Goal: Transaction & Acquisition: Purchase product/service

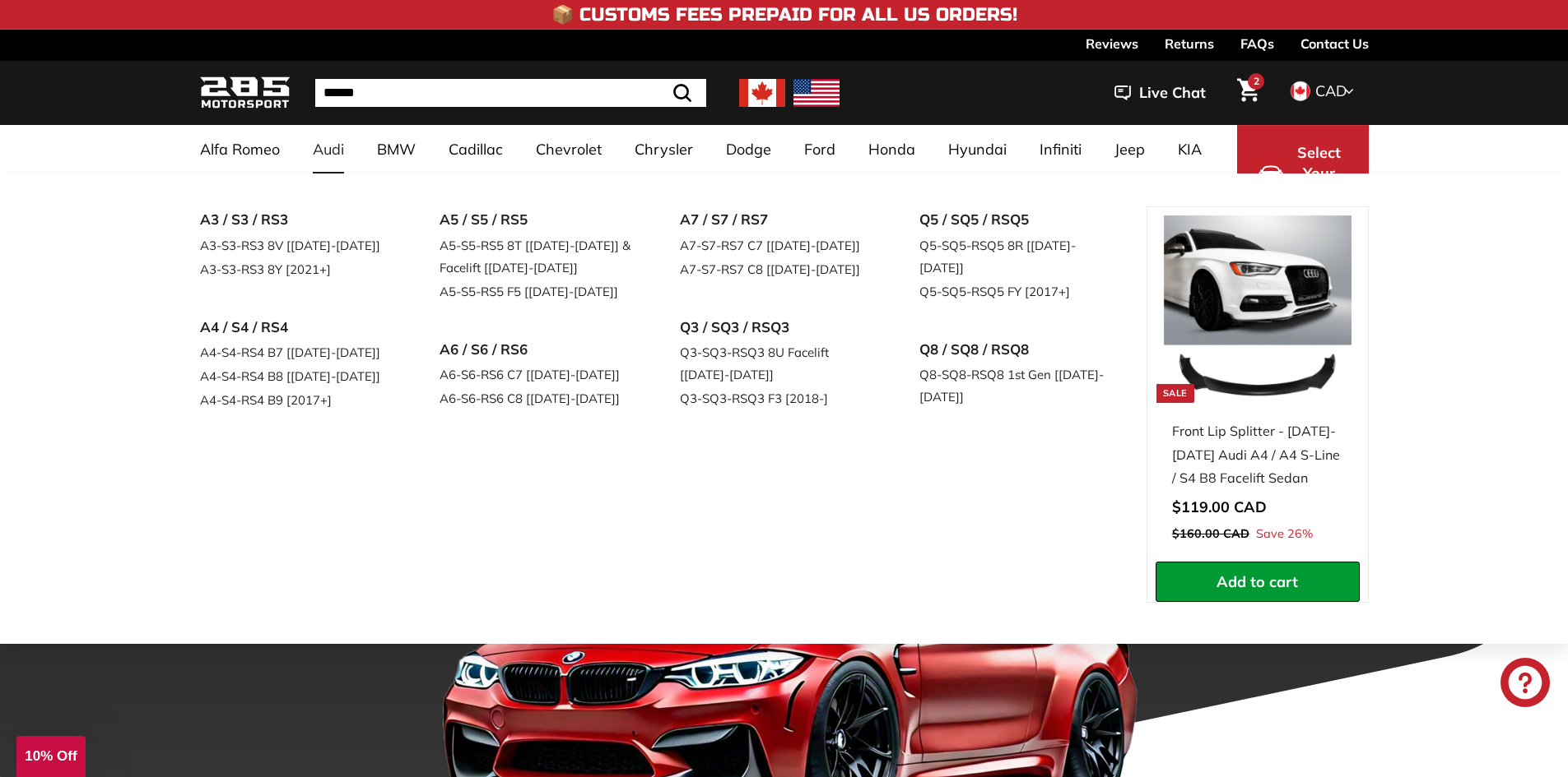
click at [338, 144] on link "Audi" at bounding box center [328, 149] width 64 height 49
click at [302, 242] on link "A3-S3-RS3 8V [[DATE]-[DATE]]" at bounding box center [296, 245] width 194 height 24
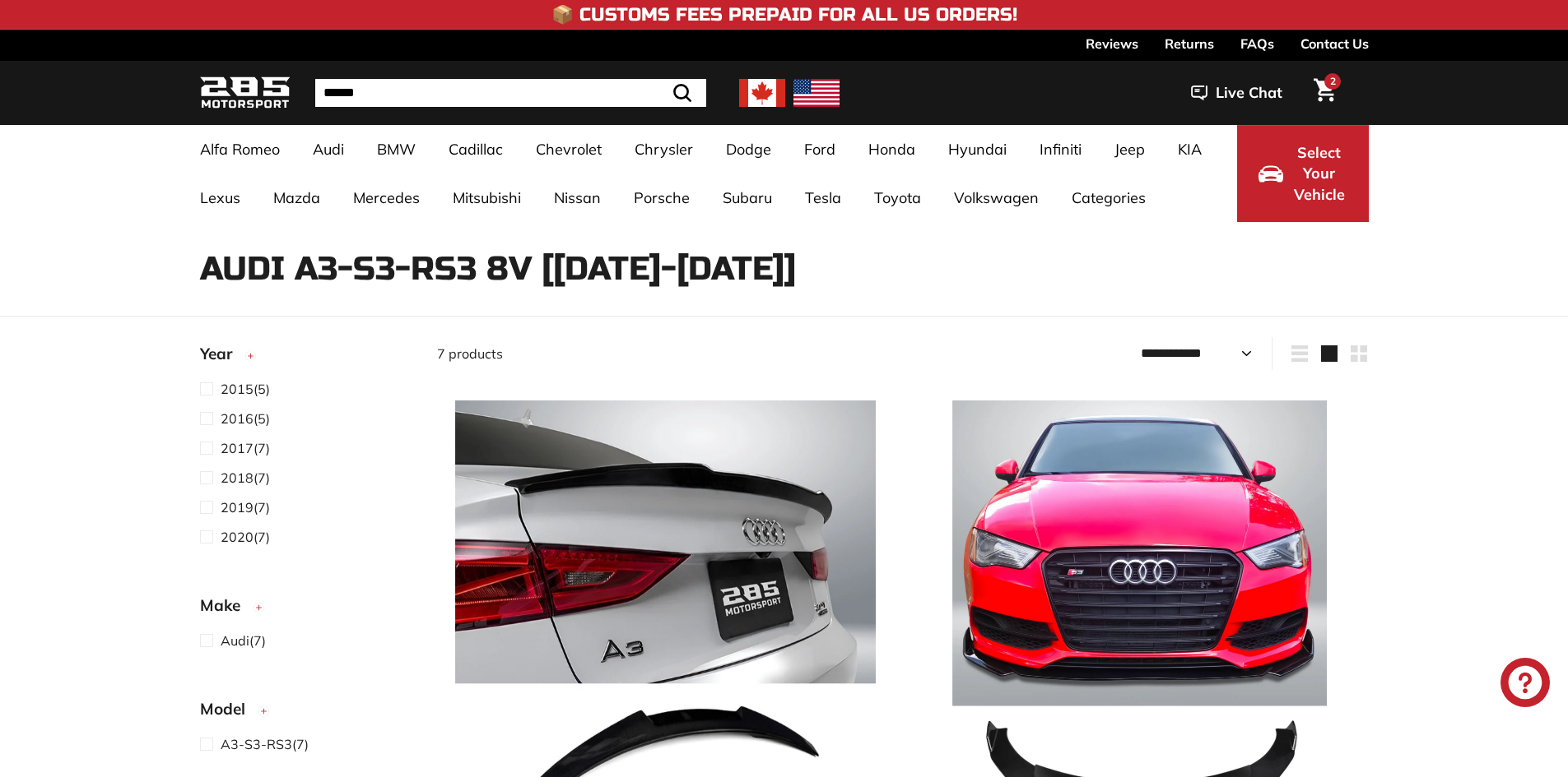
select select "**********"
click at [239, 445] on span "2017" at bounding box center [237, 448] width 33 height 16
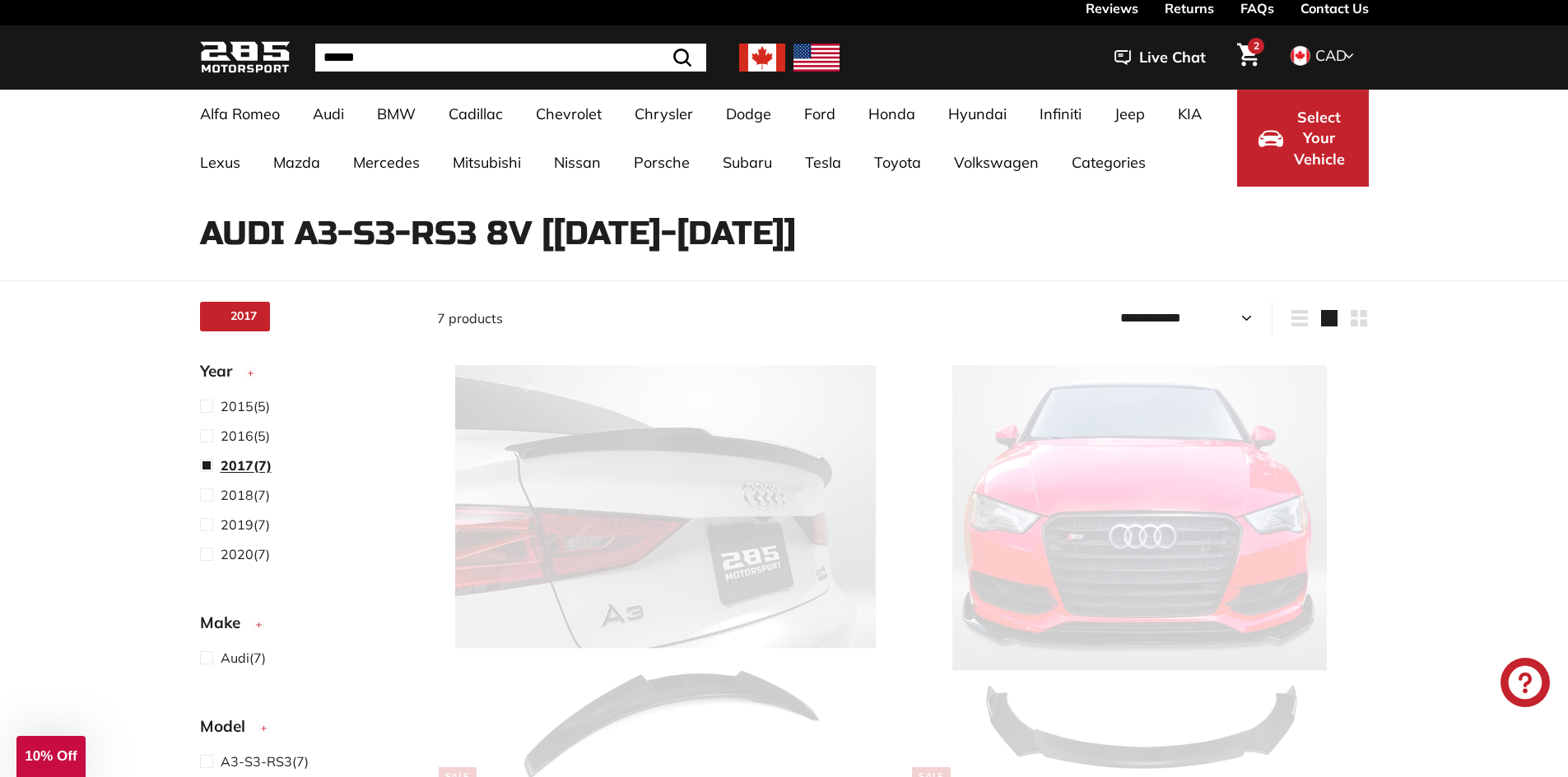
scroll to position [43, 0]
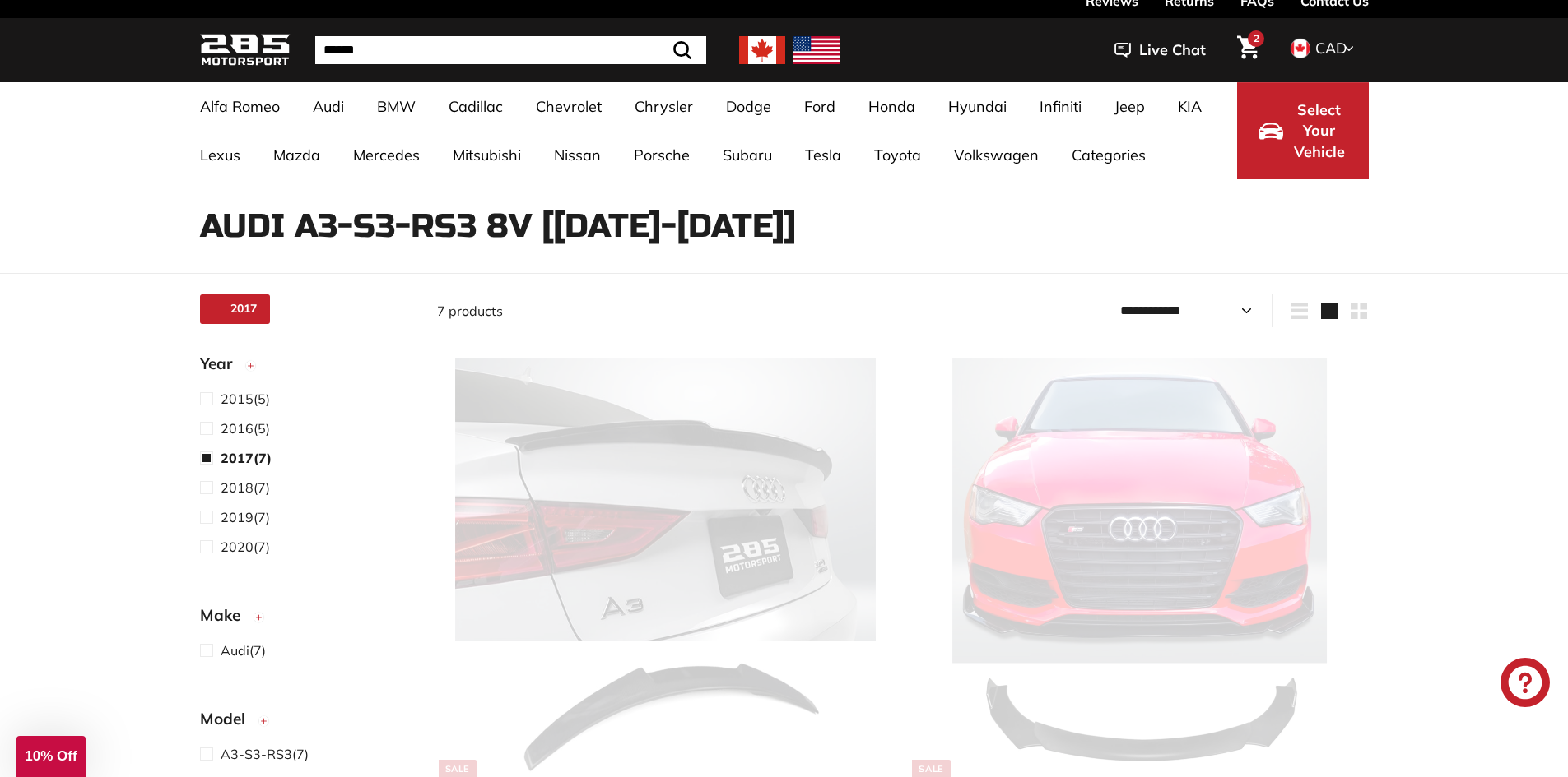
select select "**********"
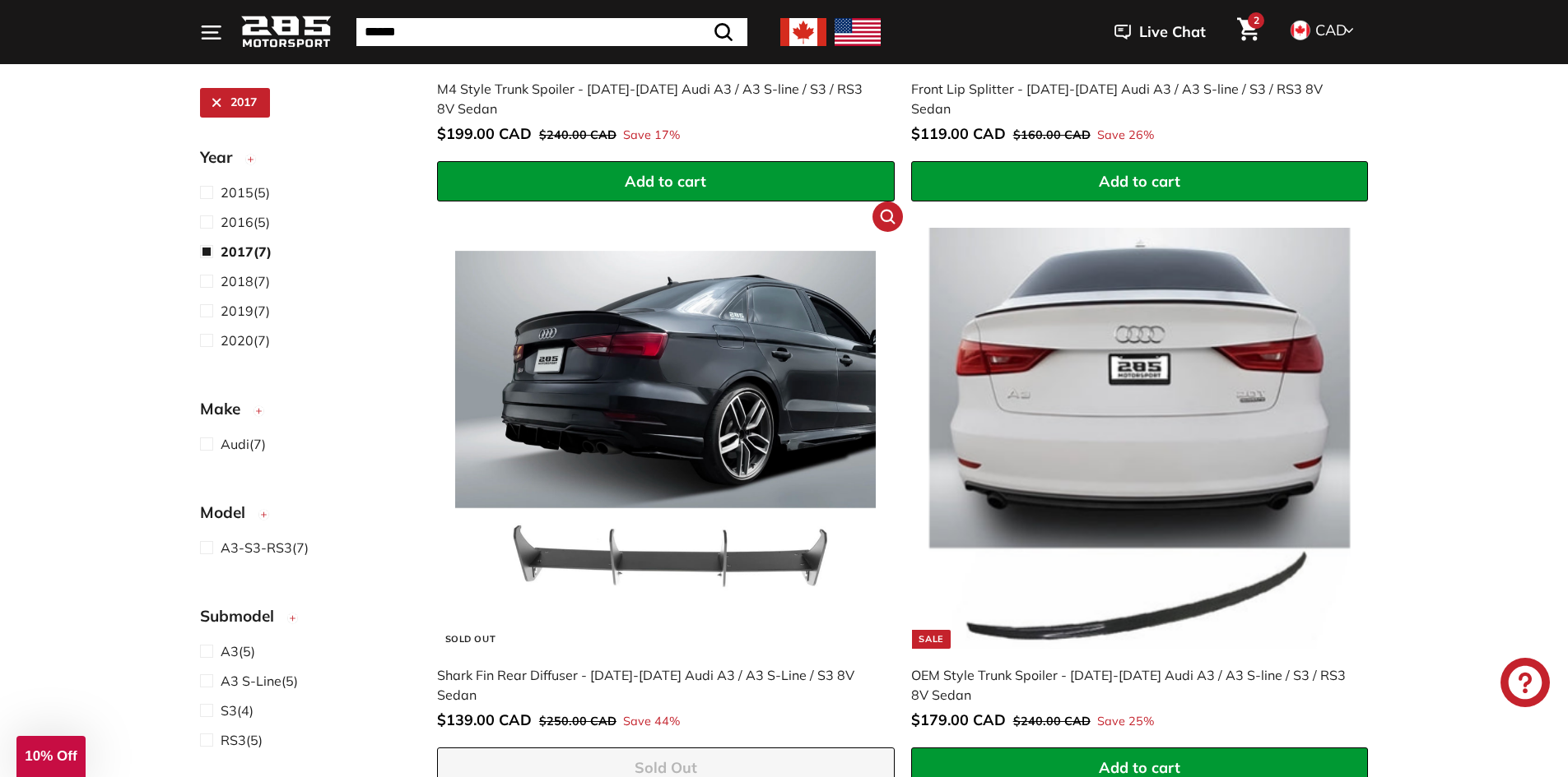
scroll to position [865, 0]
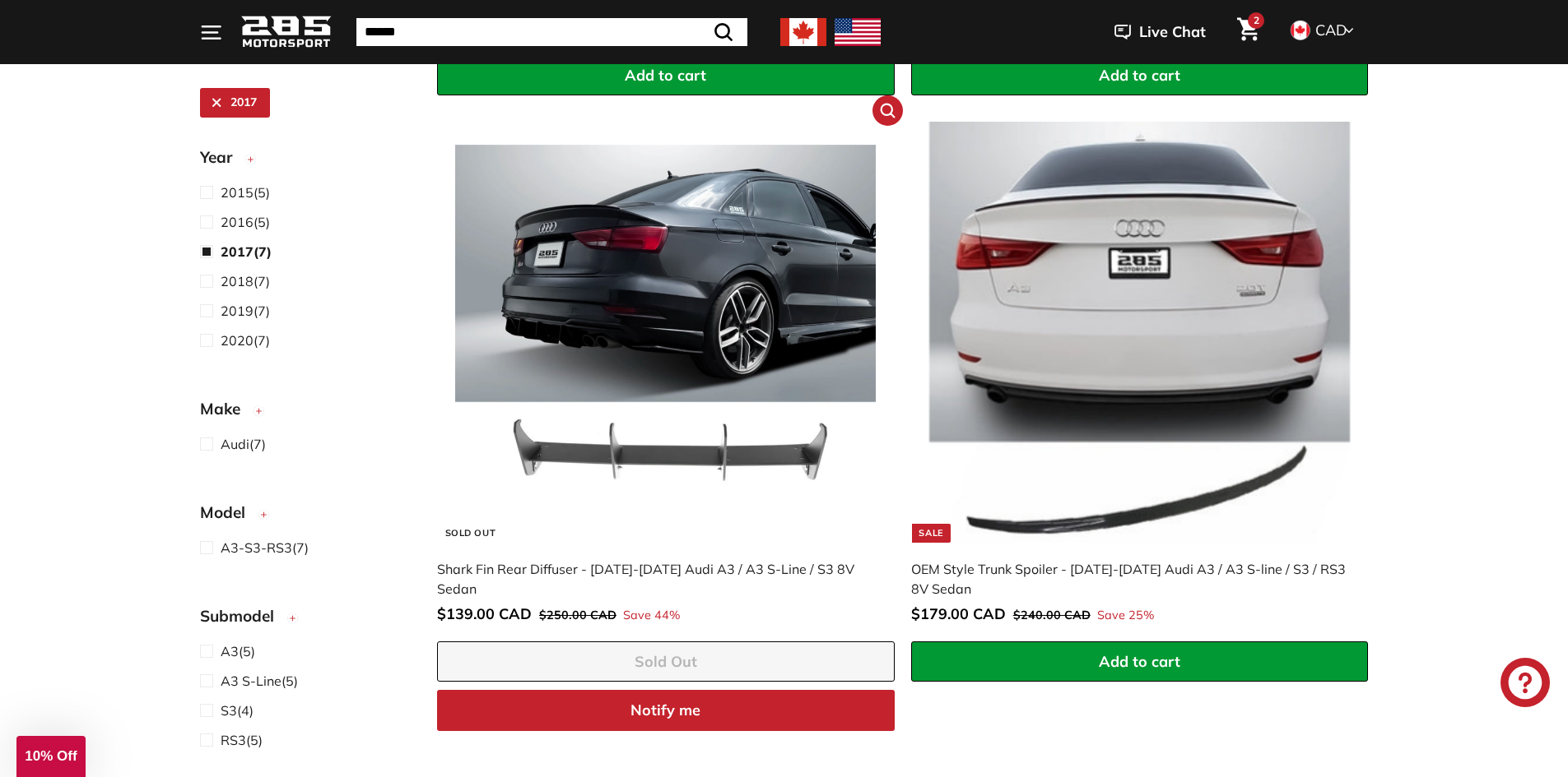
click at [711, 342] on img at bounding box center [665, 332] width 421 height 421
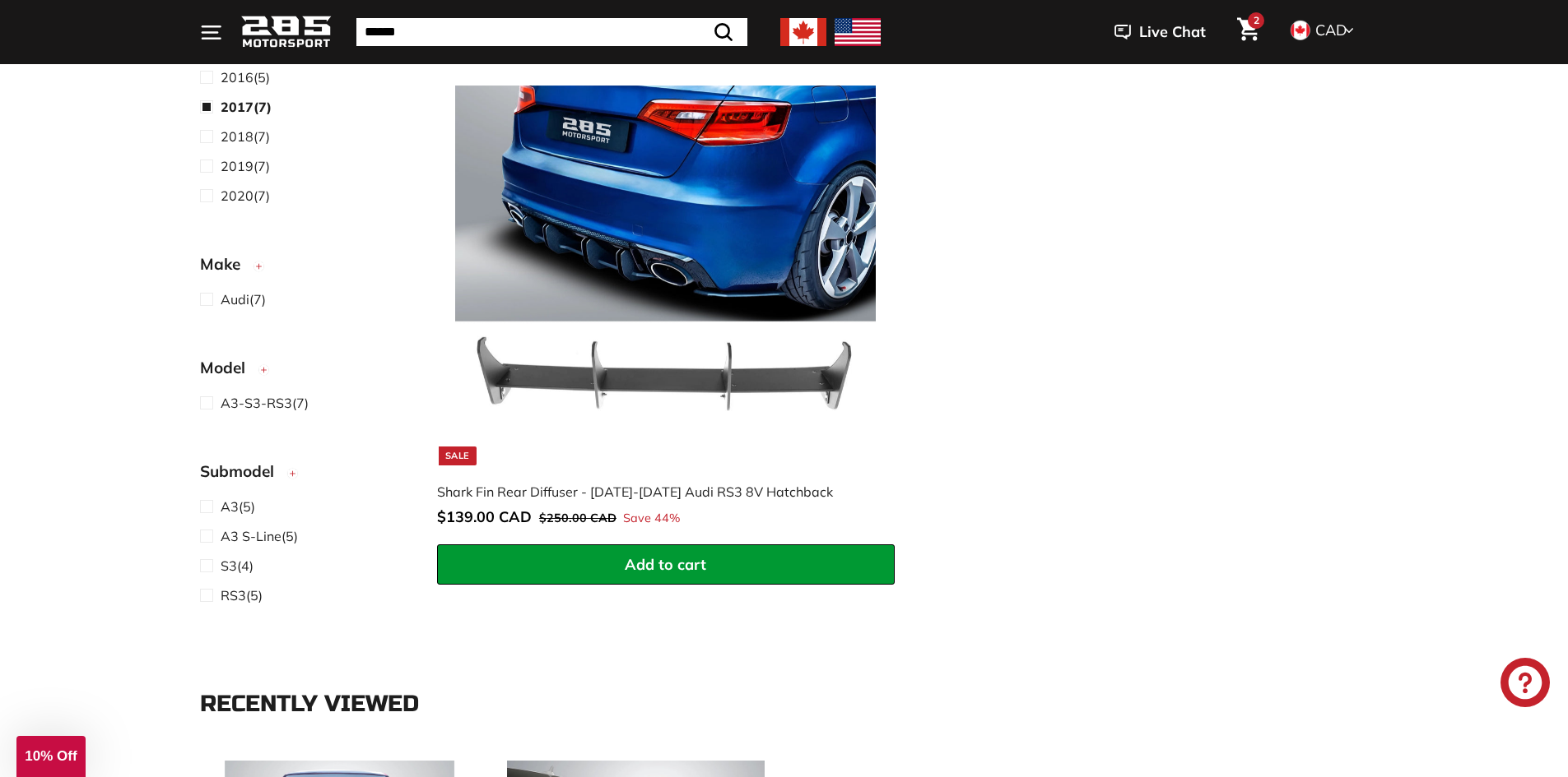
scroll to position [1853, 0]
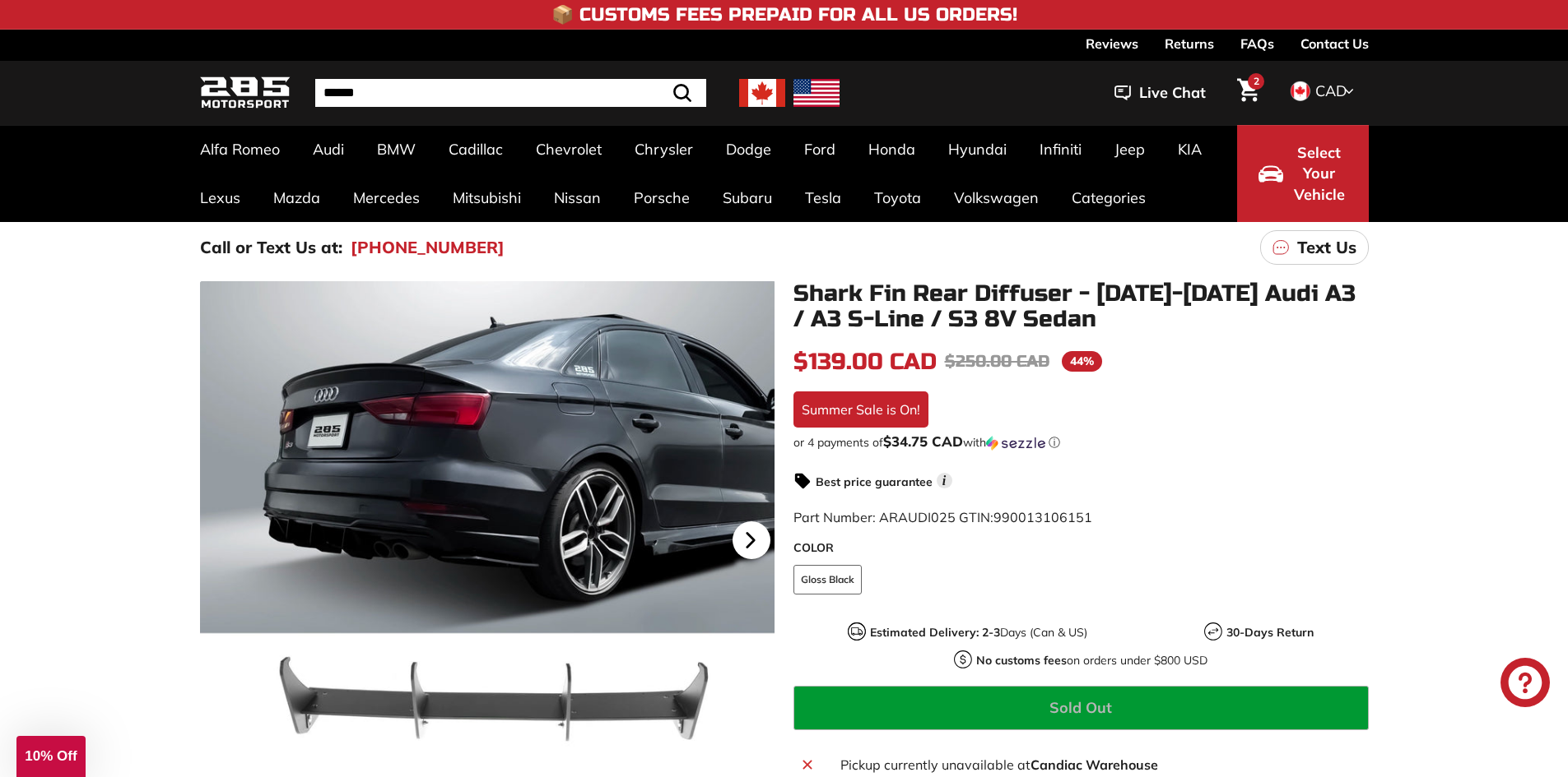
click at [749, 534] on icon at bounding box center [750, 540] width 38 height 38
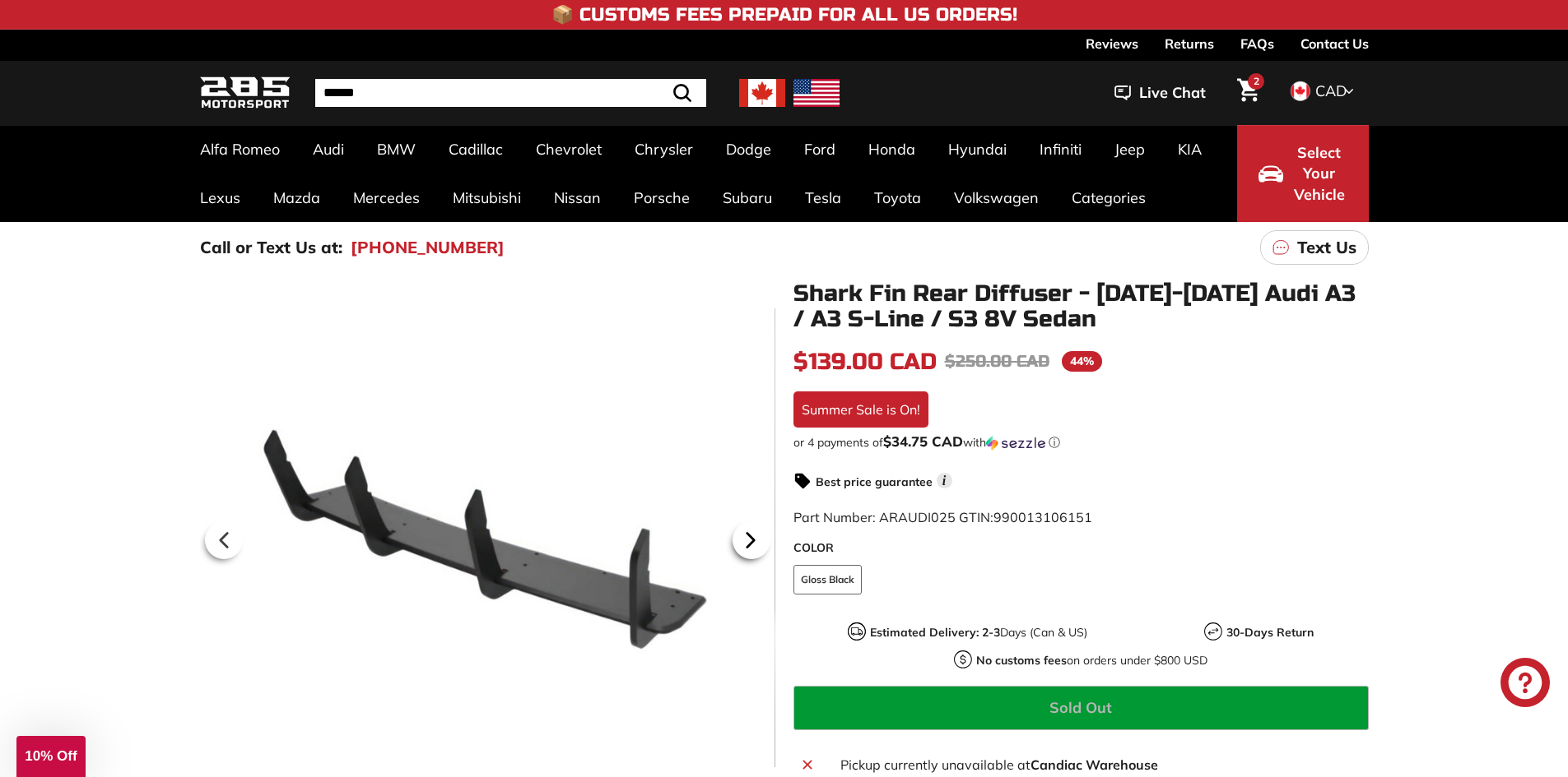
click at [749, 534] on icon at bounding box center [750, 540] width 38 height 38
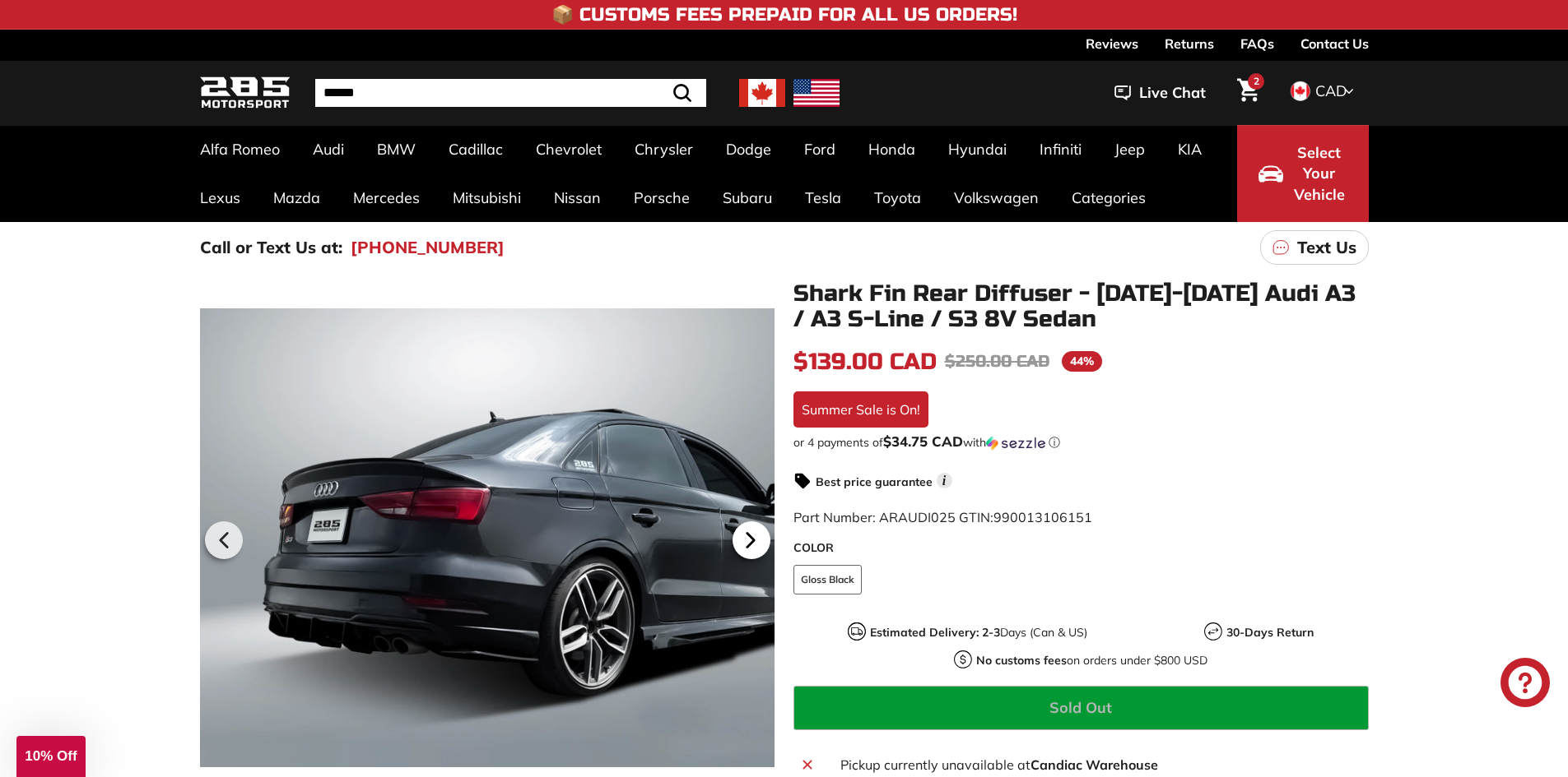
click at [749, 534] on icon at bounding box center [750, 540] width 38 height 38
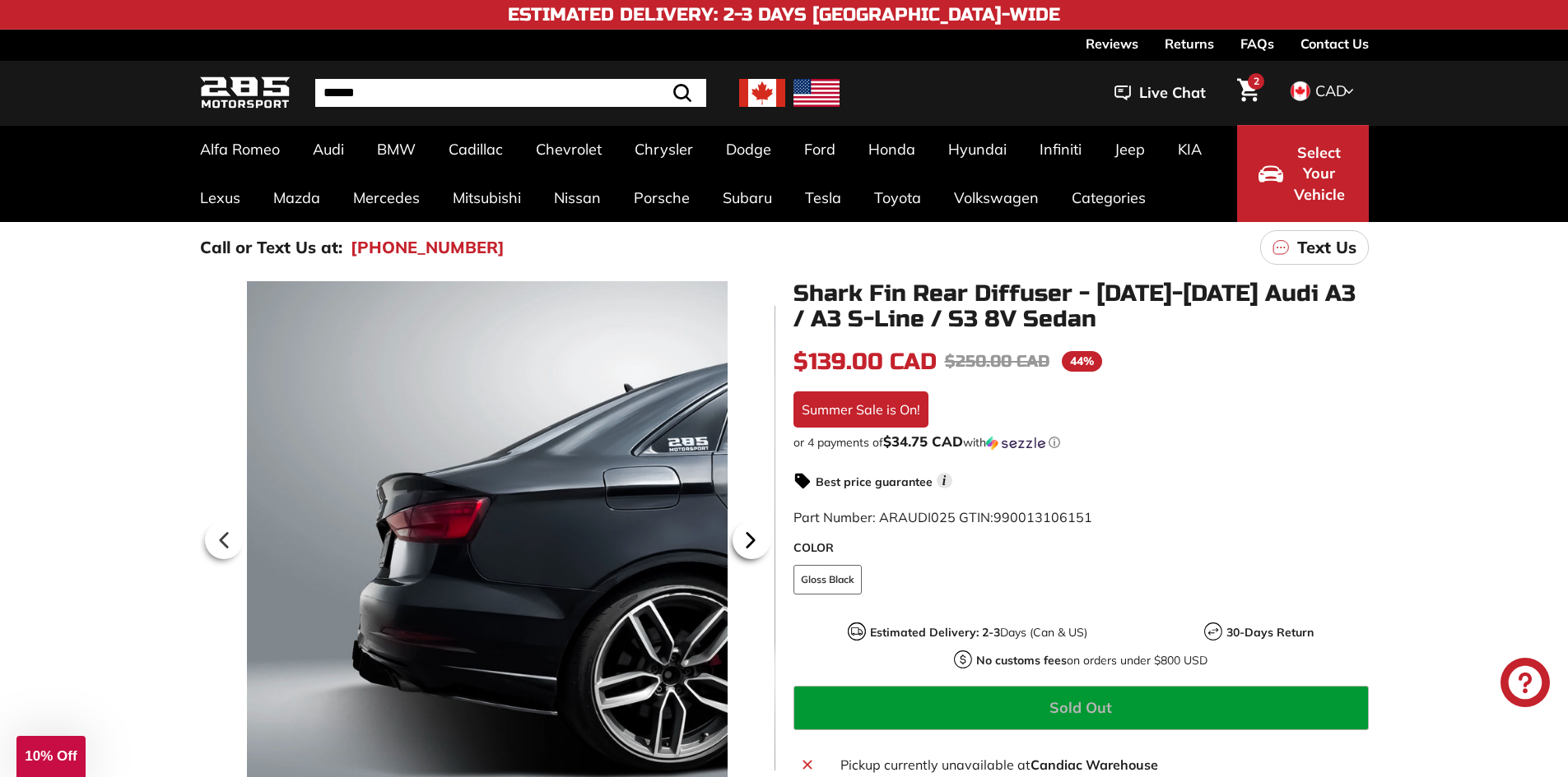
click at [749, 534] on icon at bounding box center [750, 540] width 38 height 38
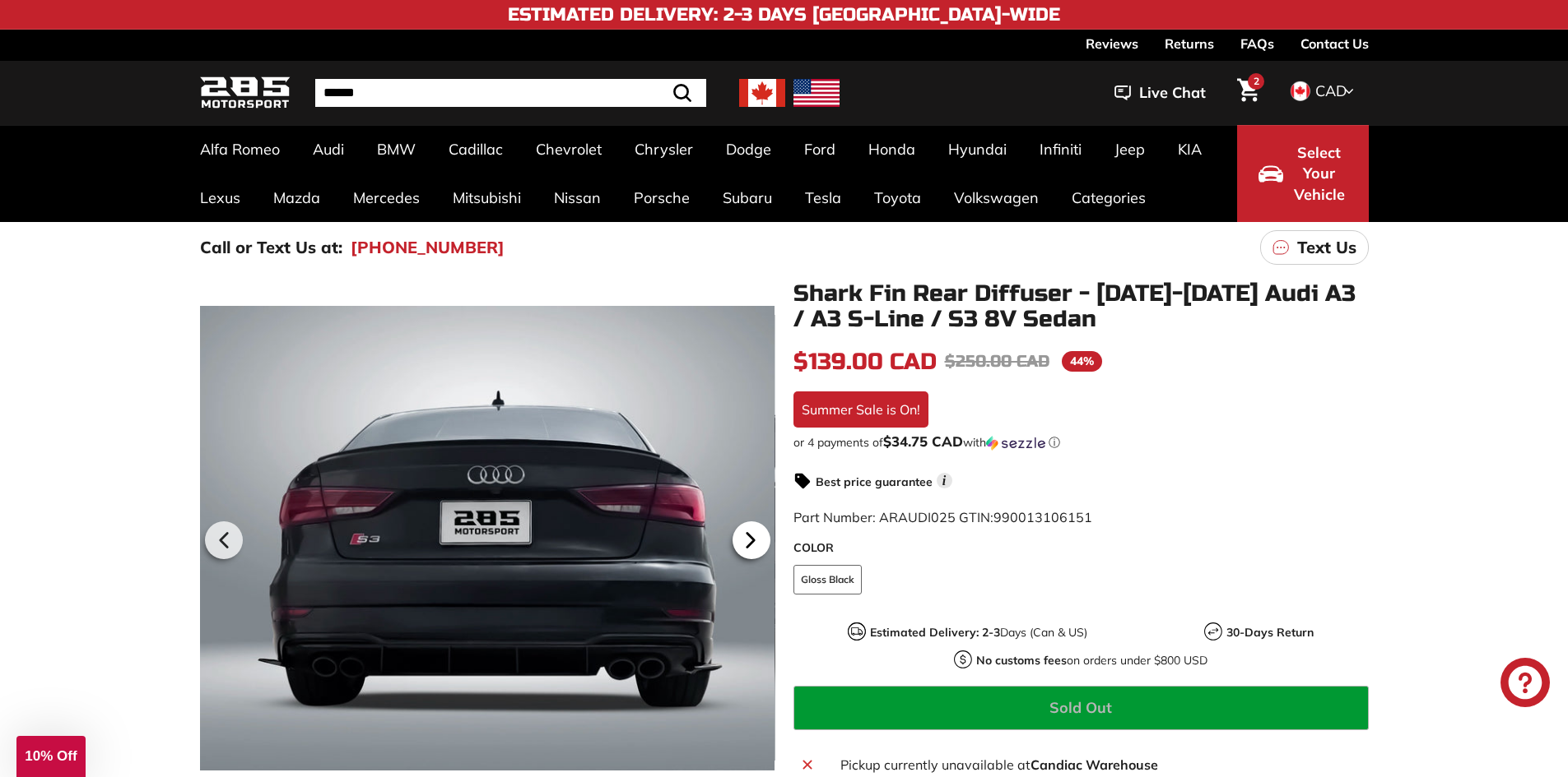
click at [749, 534] on icon at bounding box center [750, 540] width 38 height 38
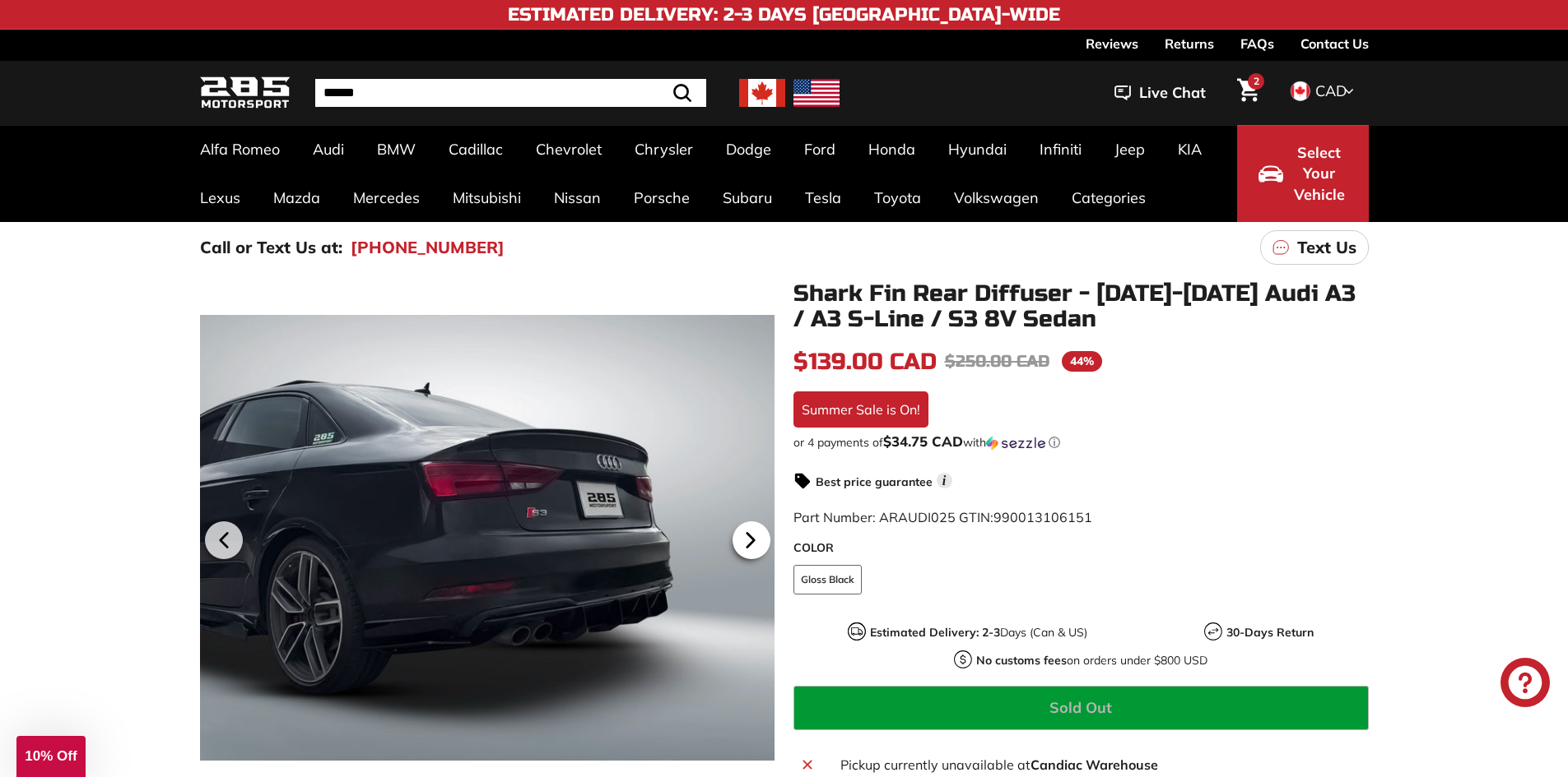
scroll to position [0, 114]
click at [749, 534] on icon at bounding box center [750, 540] width 38 height 38
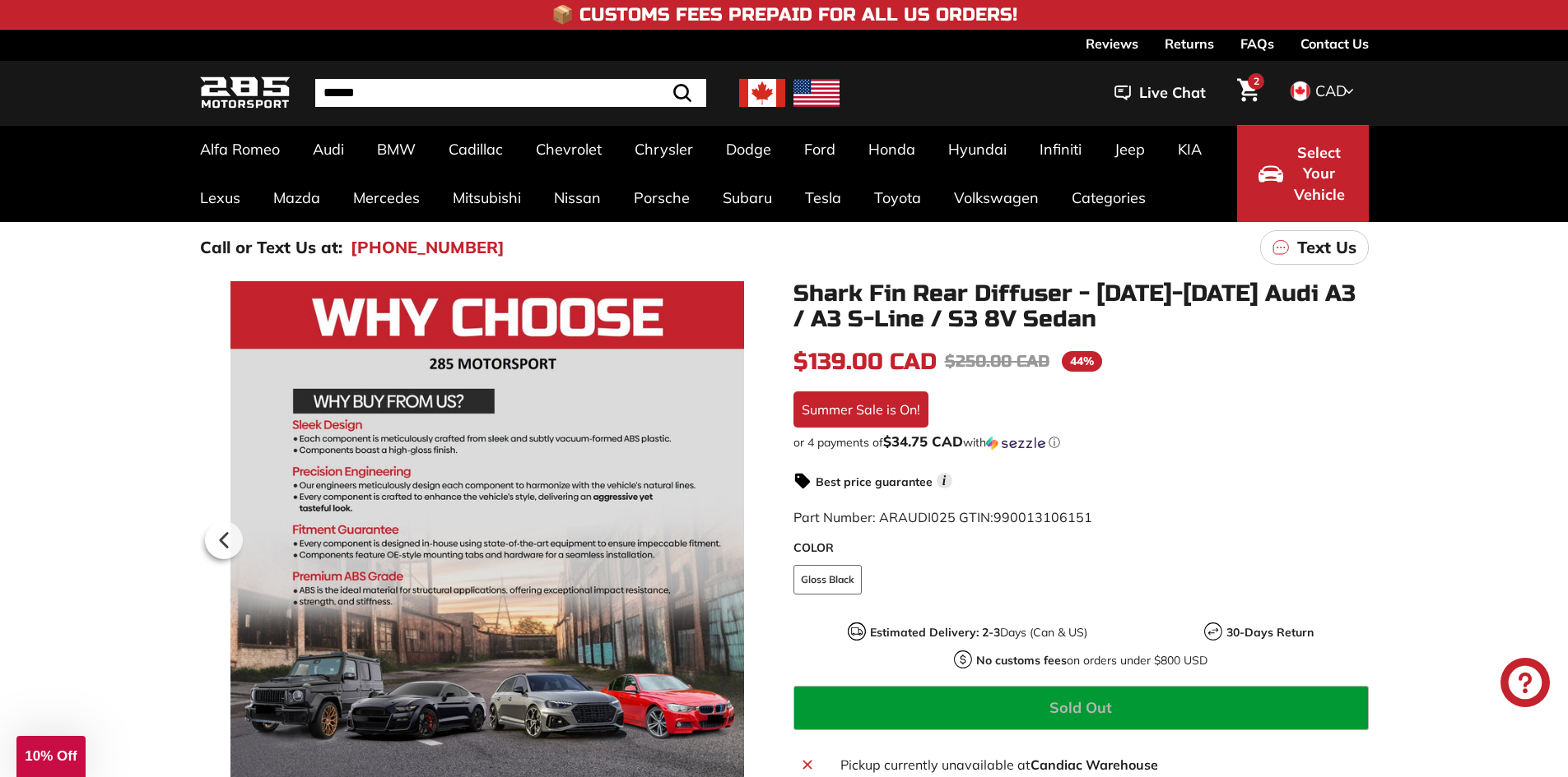
click at [749, 534] on div at bounding box center [486, 538] width 575 height 513
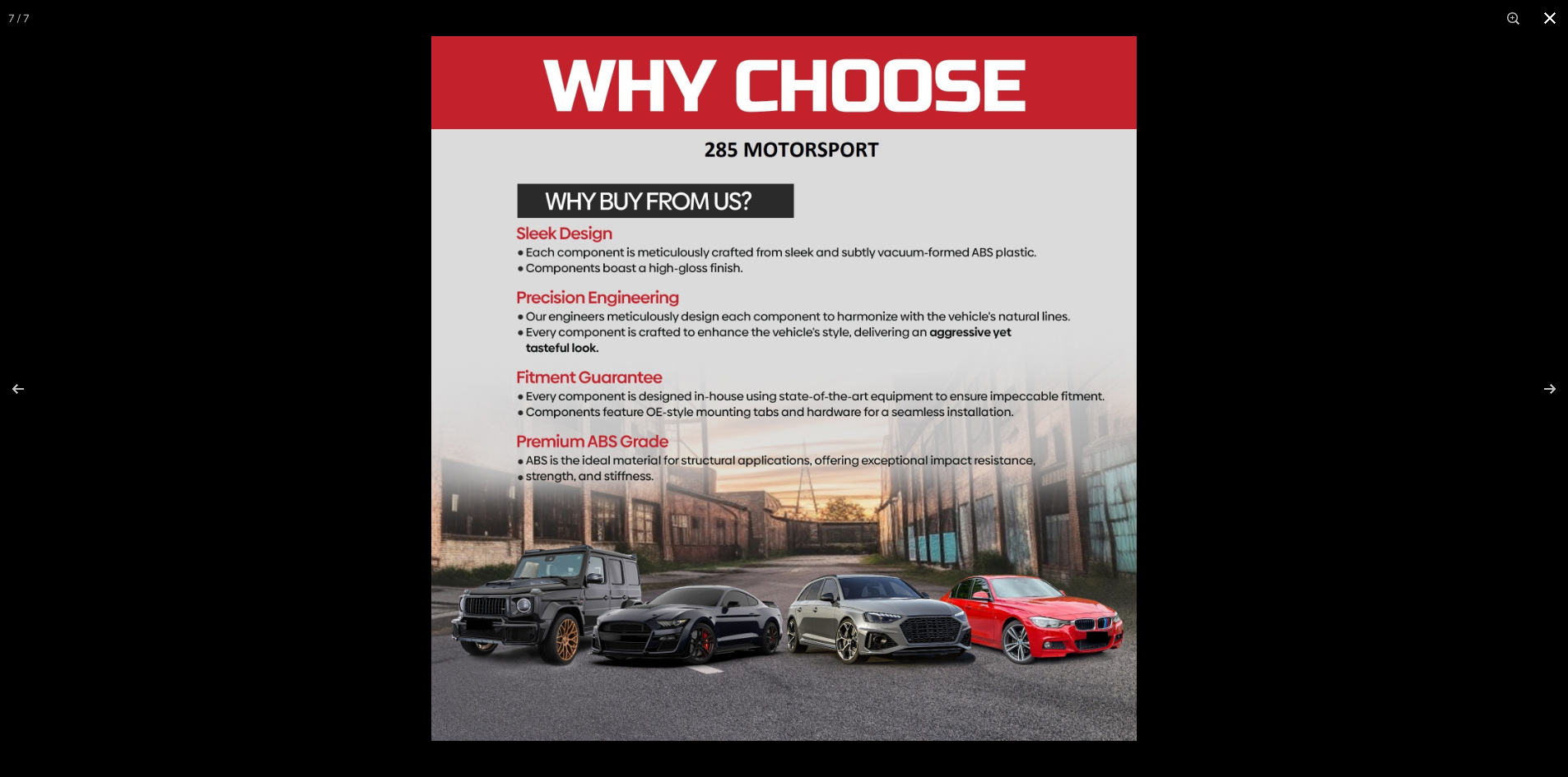
click at [1339, 148] on div at bounding box center [1215, 425] width 1568 height 777
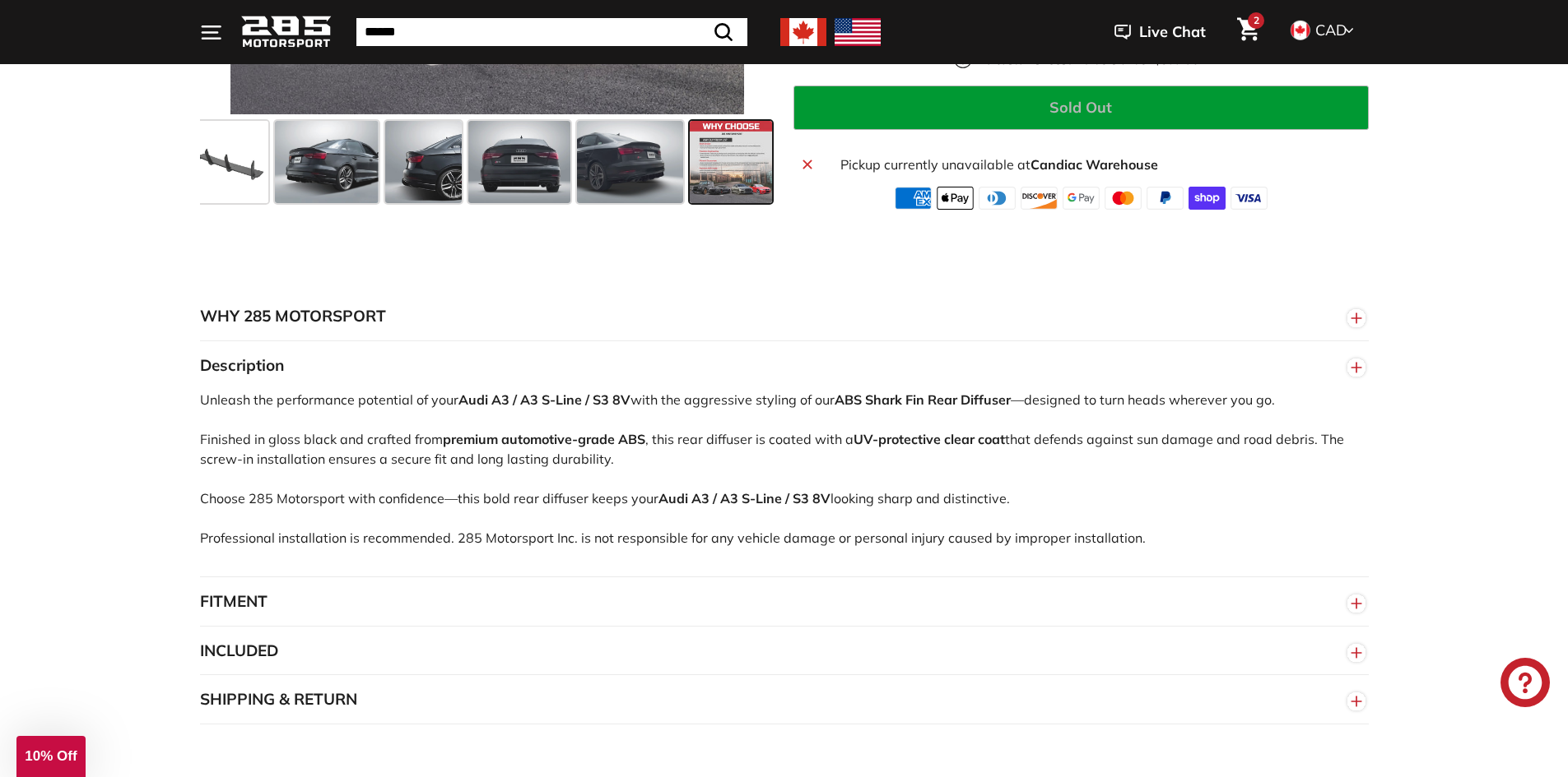
scroll to position [412, 0]
